Goal: Information Seeking & Learning: Learn about a topic

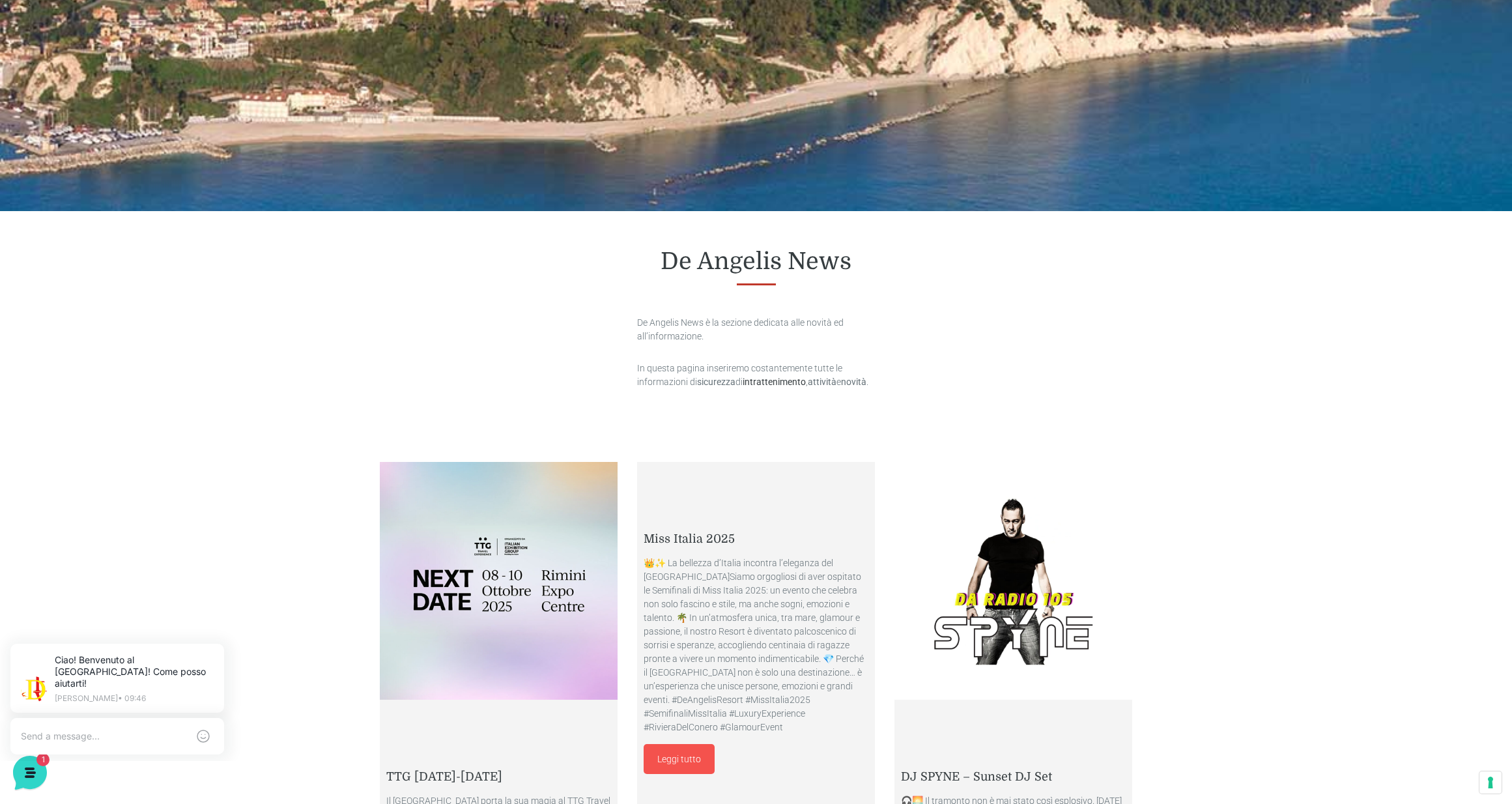
scroll to position [316, 0]
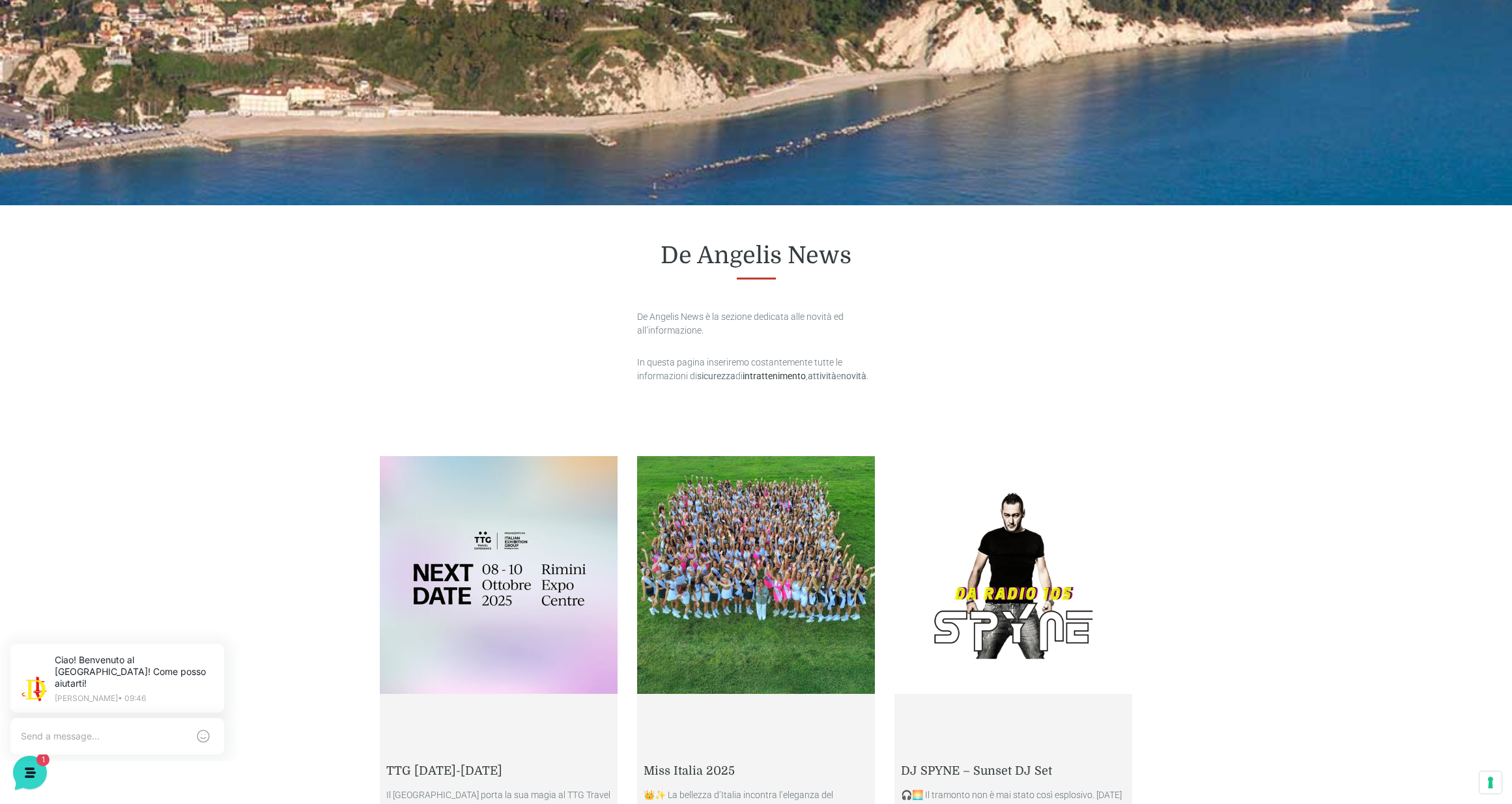
click at [547, 554] on link at bounding box center [498, 575] width 238 height 238
